Goal: Task Accomplishment & Management: Manage account settings

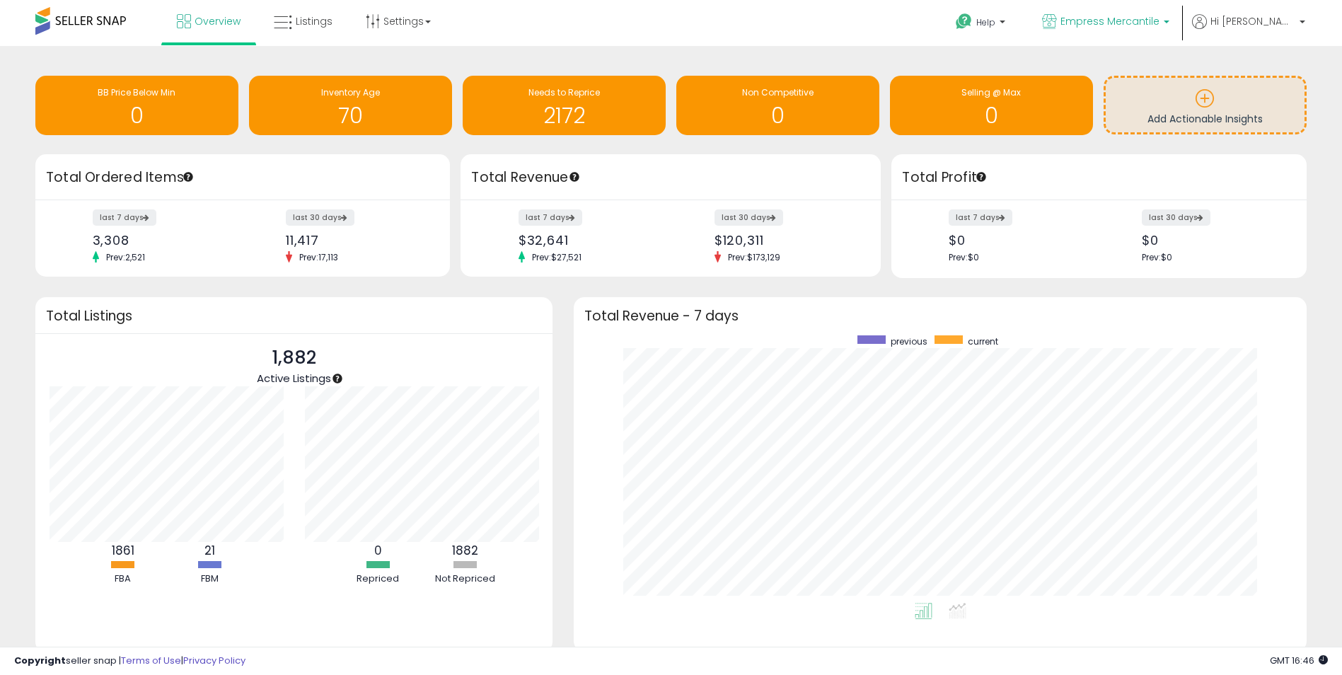
click at [1160, 19] on span "Empress Mercantile" at bounding box center [1110, 21] width 99 height 14
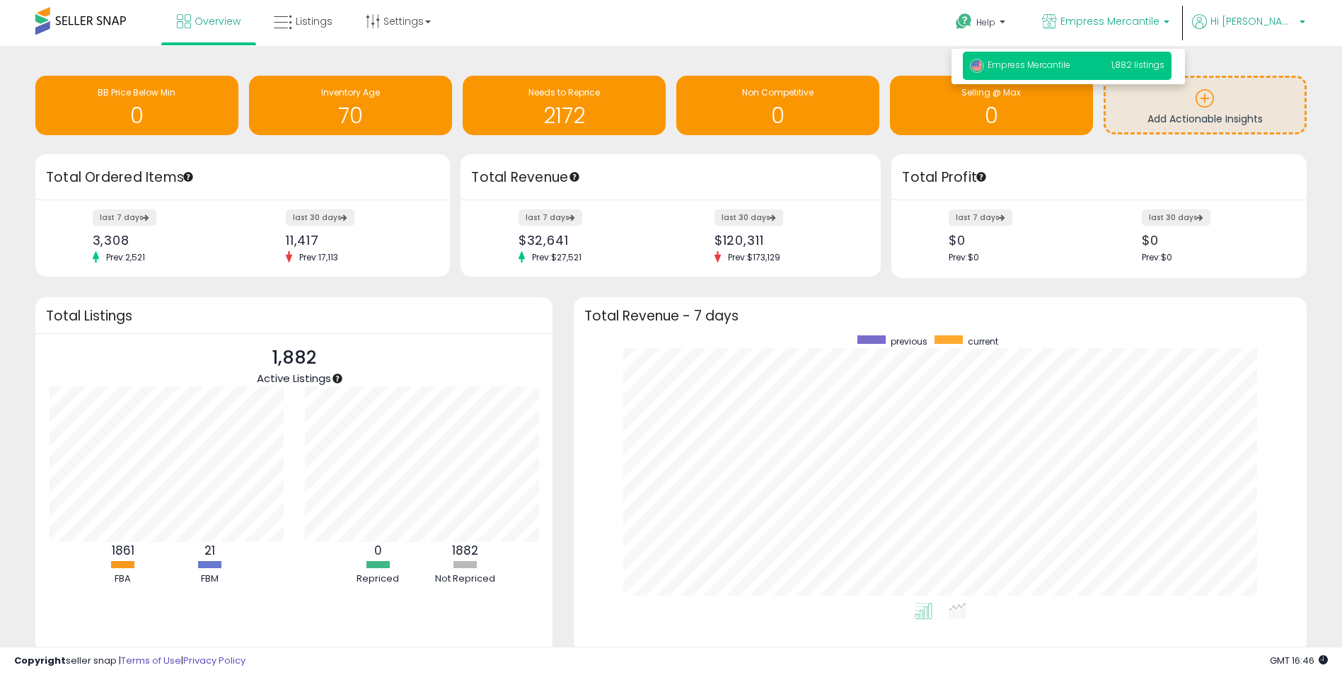
click at [1277, 18] on span "Hi [PERSON_NAME]" at bounding box center [1253, 21] width 85 height 14
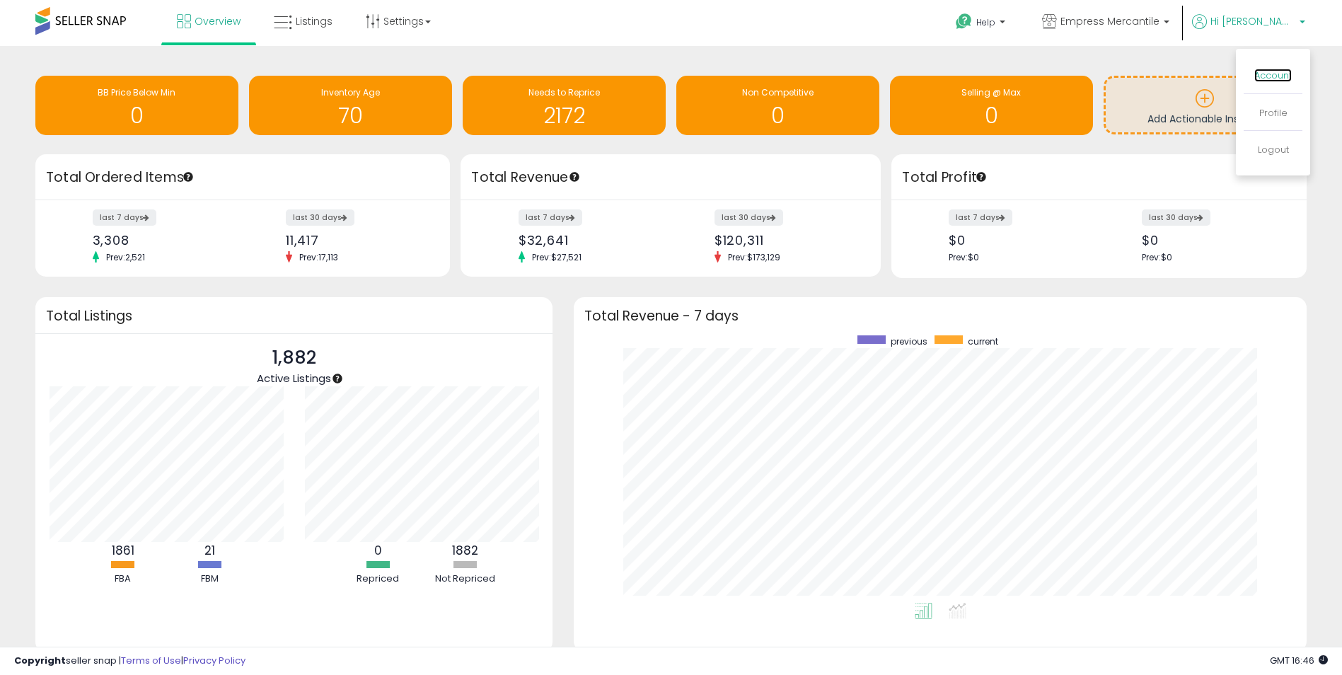
click at [1269, 76] on link "Account" at bounding box center [1274, 75] width 38 height 13
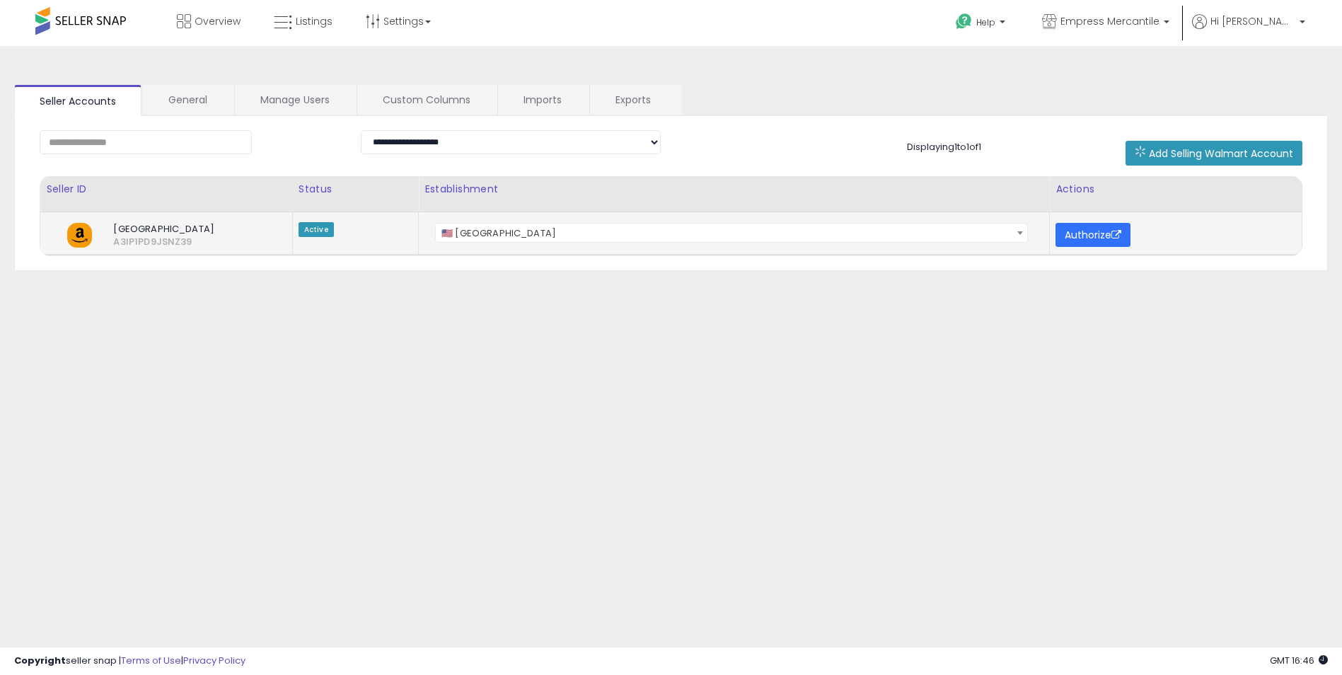
click at [1108, 233] on button "Authorize" at bounding box center [1093, 235] width 75 height 24
click at [202, 101] on link "General" at bounding box center [188, 100] width 90 height 30
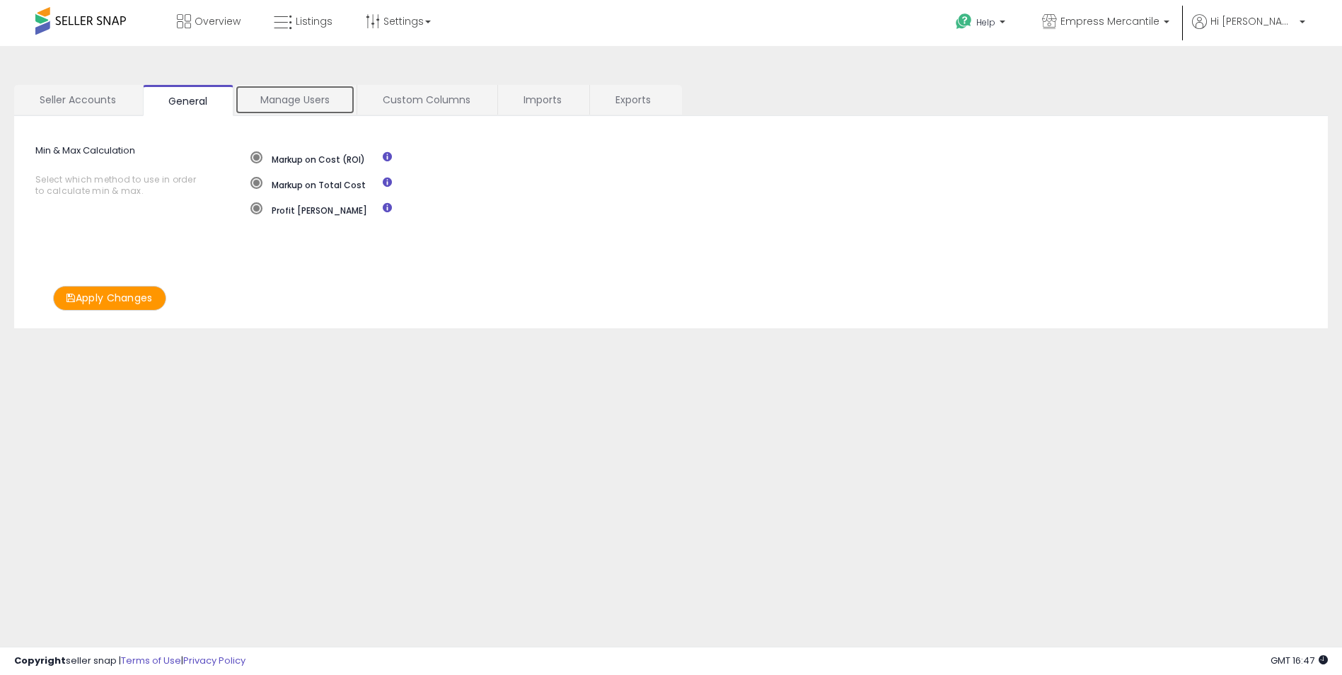
click at [311, 89] on link "Manage Users" at bounding box center [295, 100] width 120 height 30
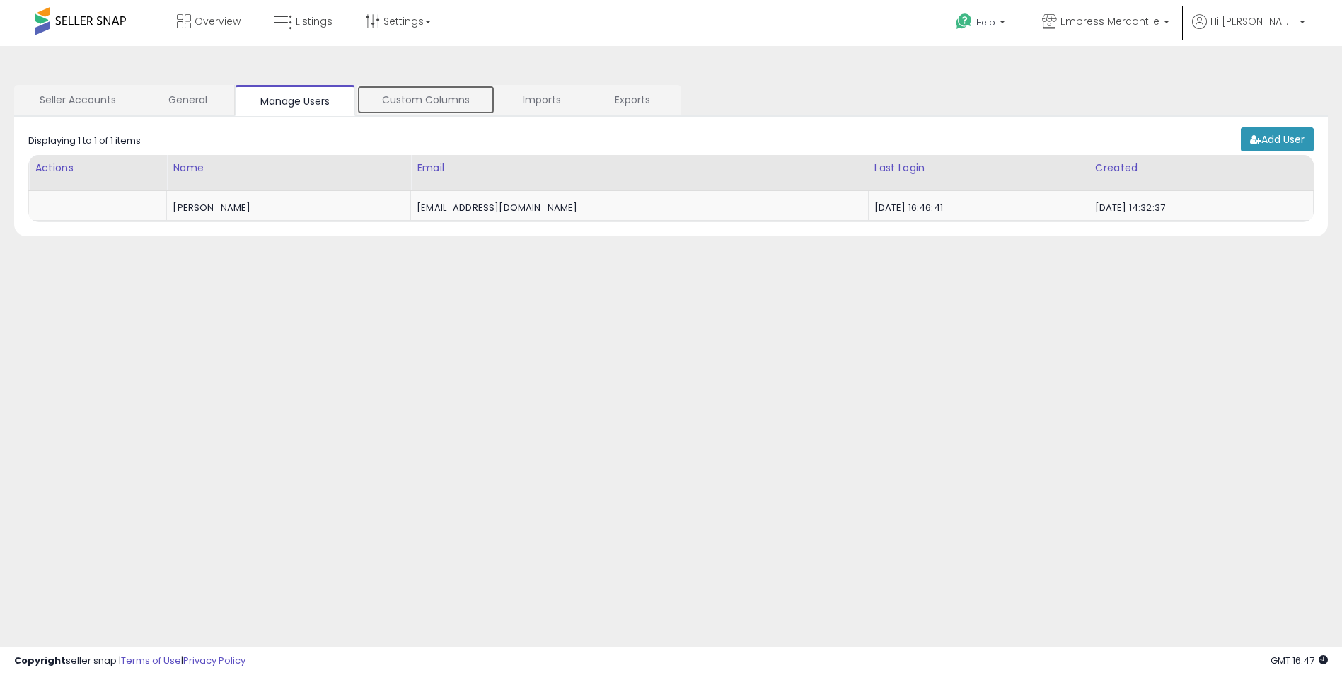
click at [412, 93] on link "Custom Columns" at bounding box center [426, 100] width 139 height 30
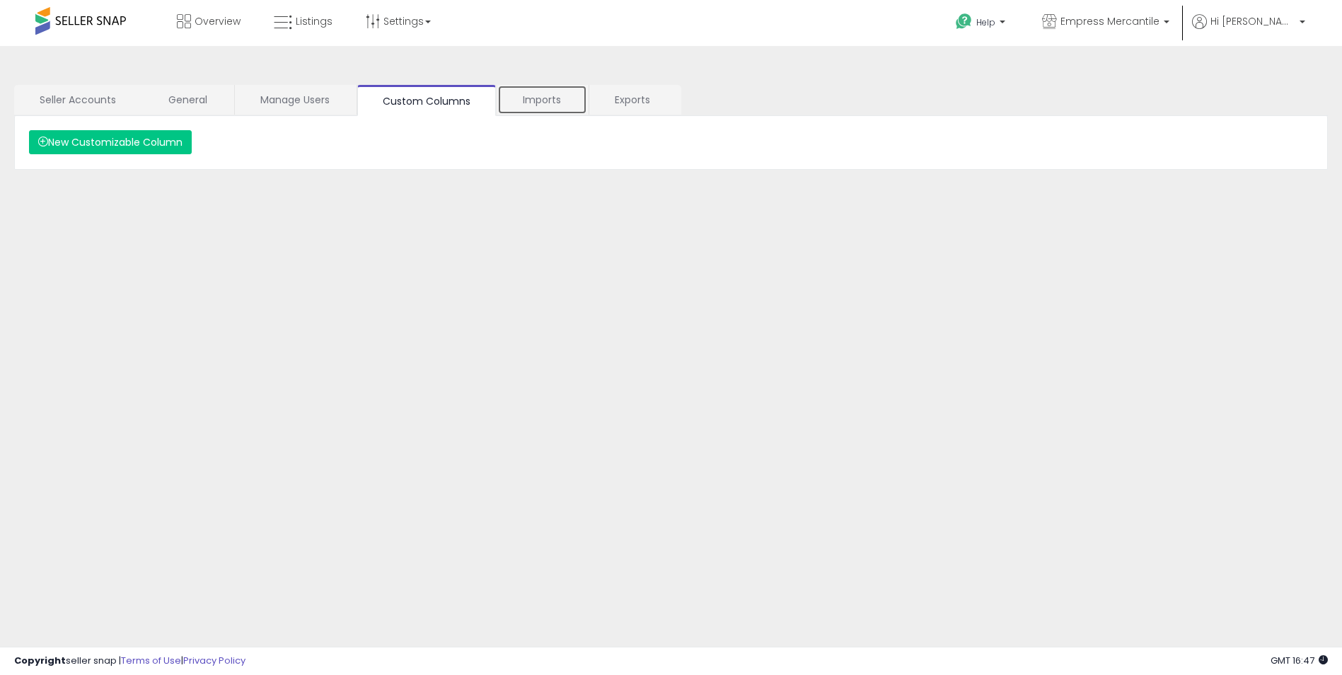
click at [537, 98] on link "Imports" at bounding box center [542, 100] width 90 height 30
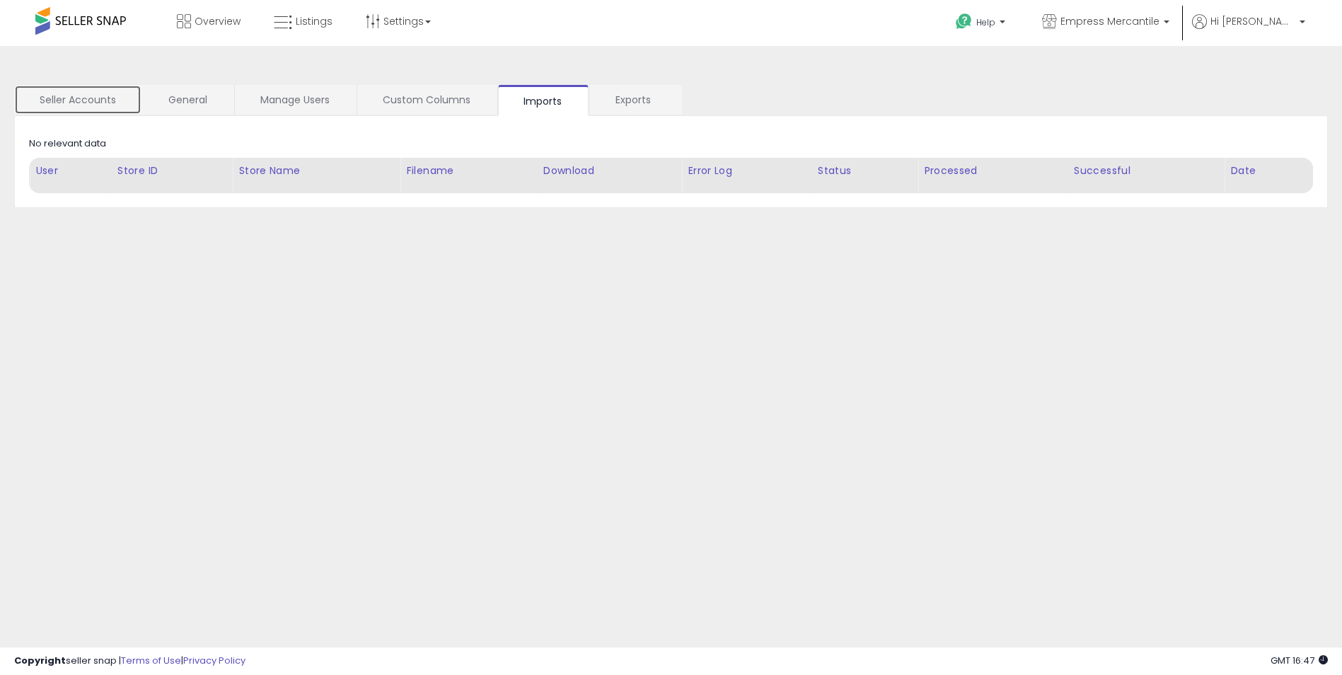
click at [64, 106] on link "Seller Accounts" at bounding box center [77, 100] width 127 height 30
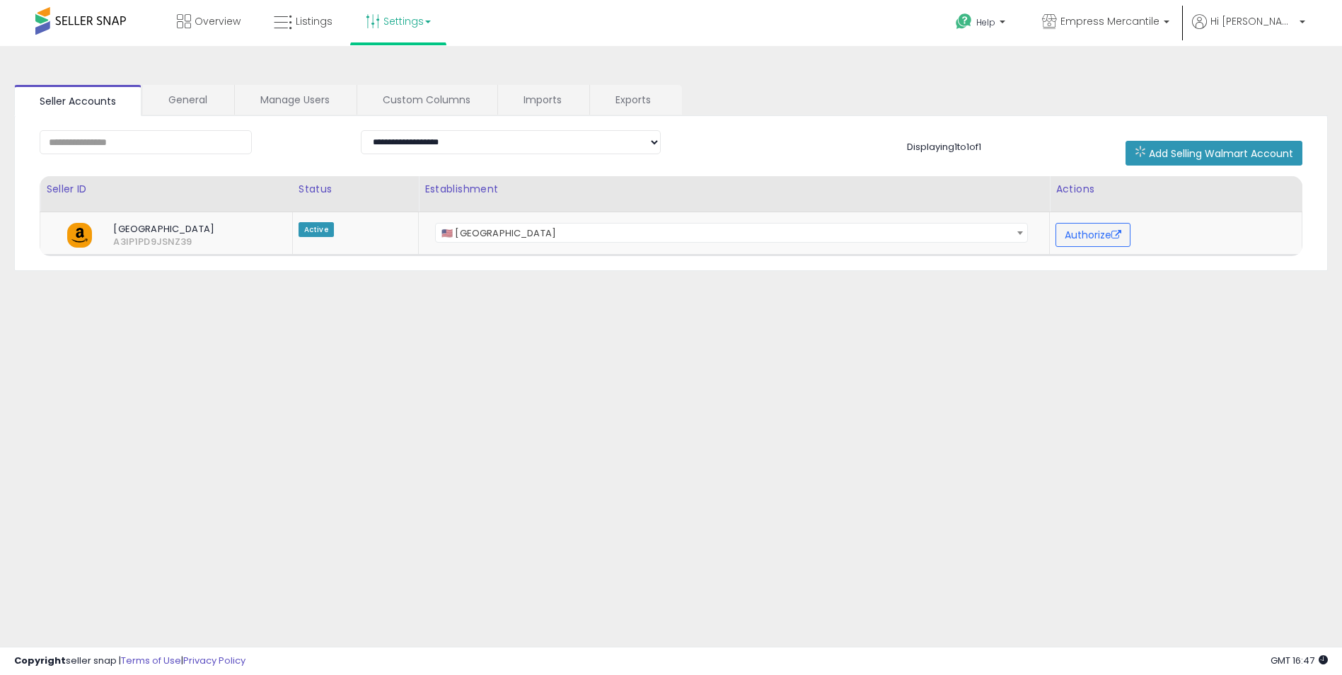
click at [379, 21] on link "Settings" at bounding box center [398, 21] width 86 height 42
click at [392, 69] on link "Store settings" at bounding box center [401, 71] width 64 height 13
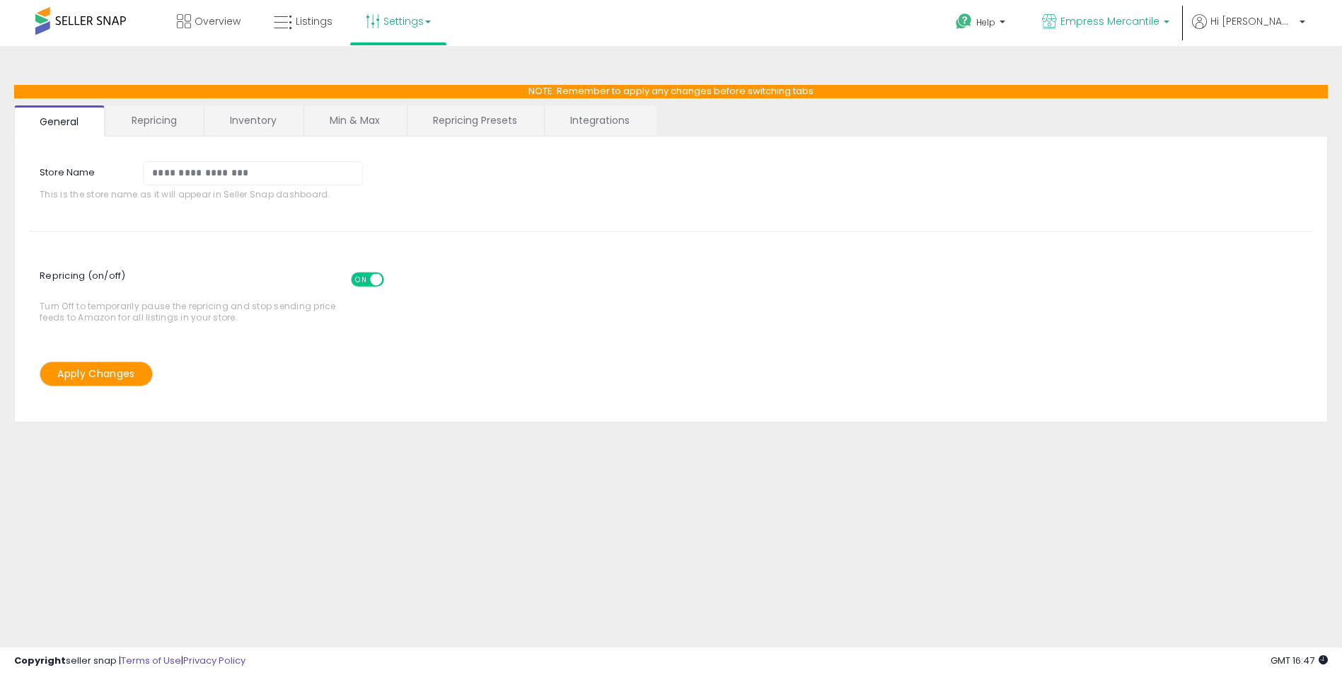
click at [1160, 15] on span "Empress Mercantile" at bounding box center [1110, 21] width 99 height 14
click at [1293, 17] on span "Hi [PERSON_NAME]" at bounding box center [1253, 21] width 85 height 14
click at [1282, 71] on link "Account" at bounding box center [1274, 75] width 38 height 13
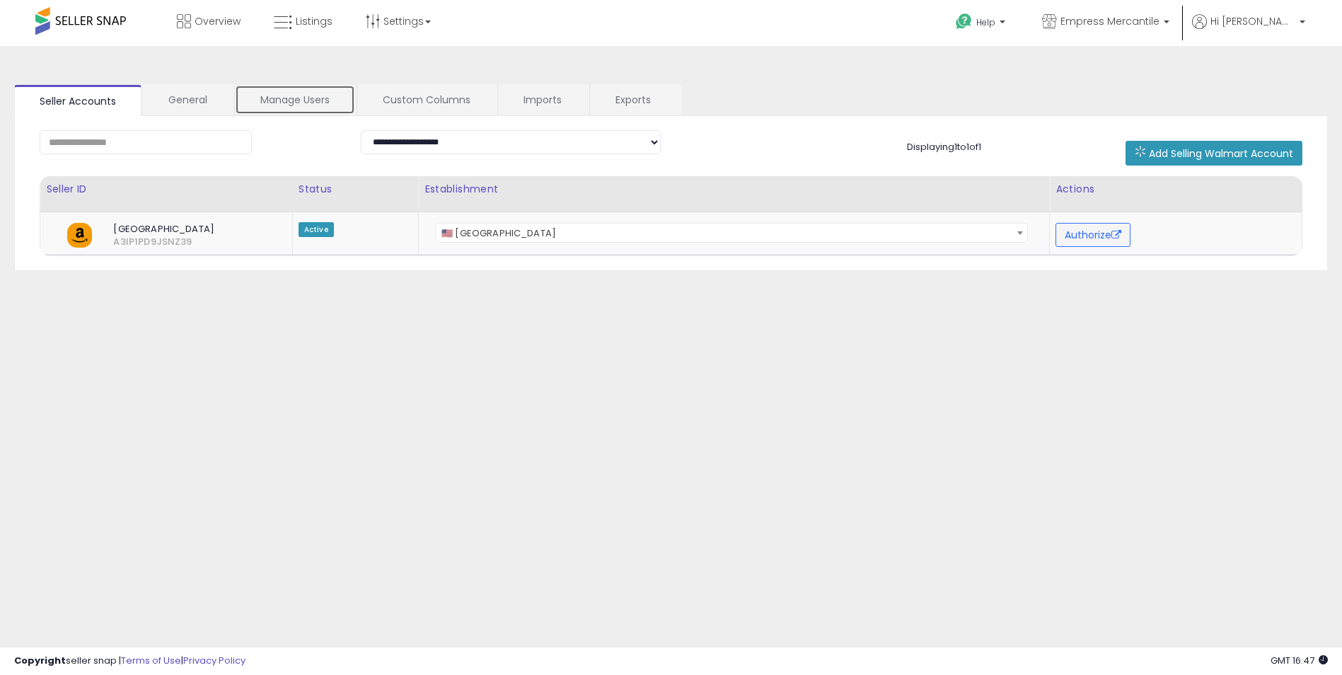
click at [328, 101] on link "Manage Users" at bounding box center [295, 100] width 120 height 30
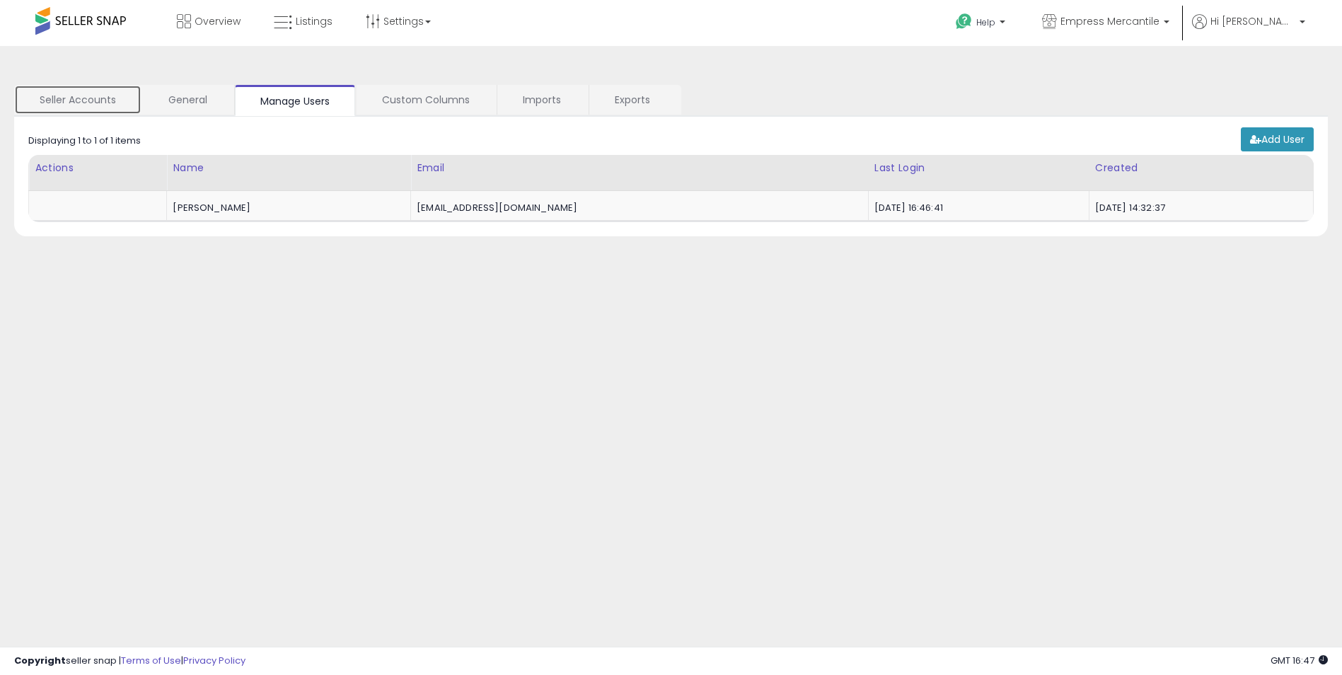
click at [119, 96] on link "Seller Accounts" at bounding box center [77, 100] width 127 height 30
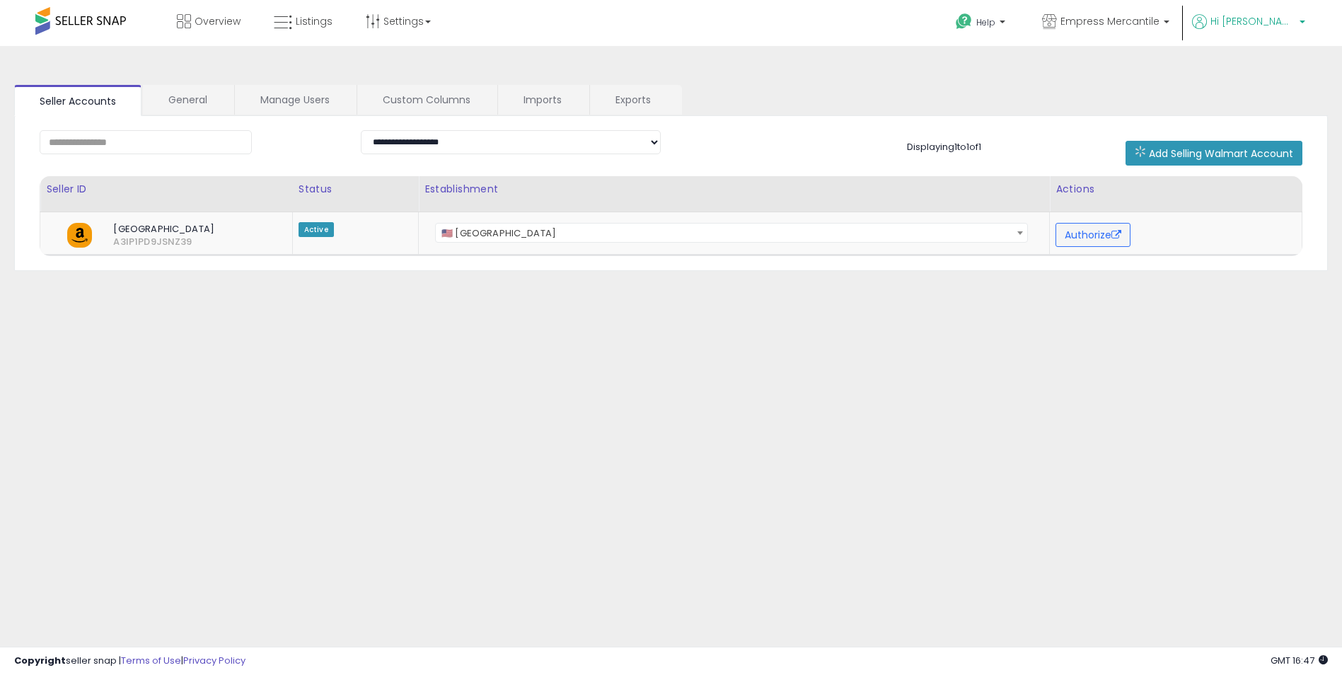
click at [1294, 18] on span "Hi [PERSON_NAME]" at bounding box center [1253, 21] width 85 height 14
click at [1280, 111] on link "Profile" at bounding box center [1273, 112] width 28 height 13
